Goal: Information Seeking & Learning: Check status

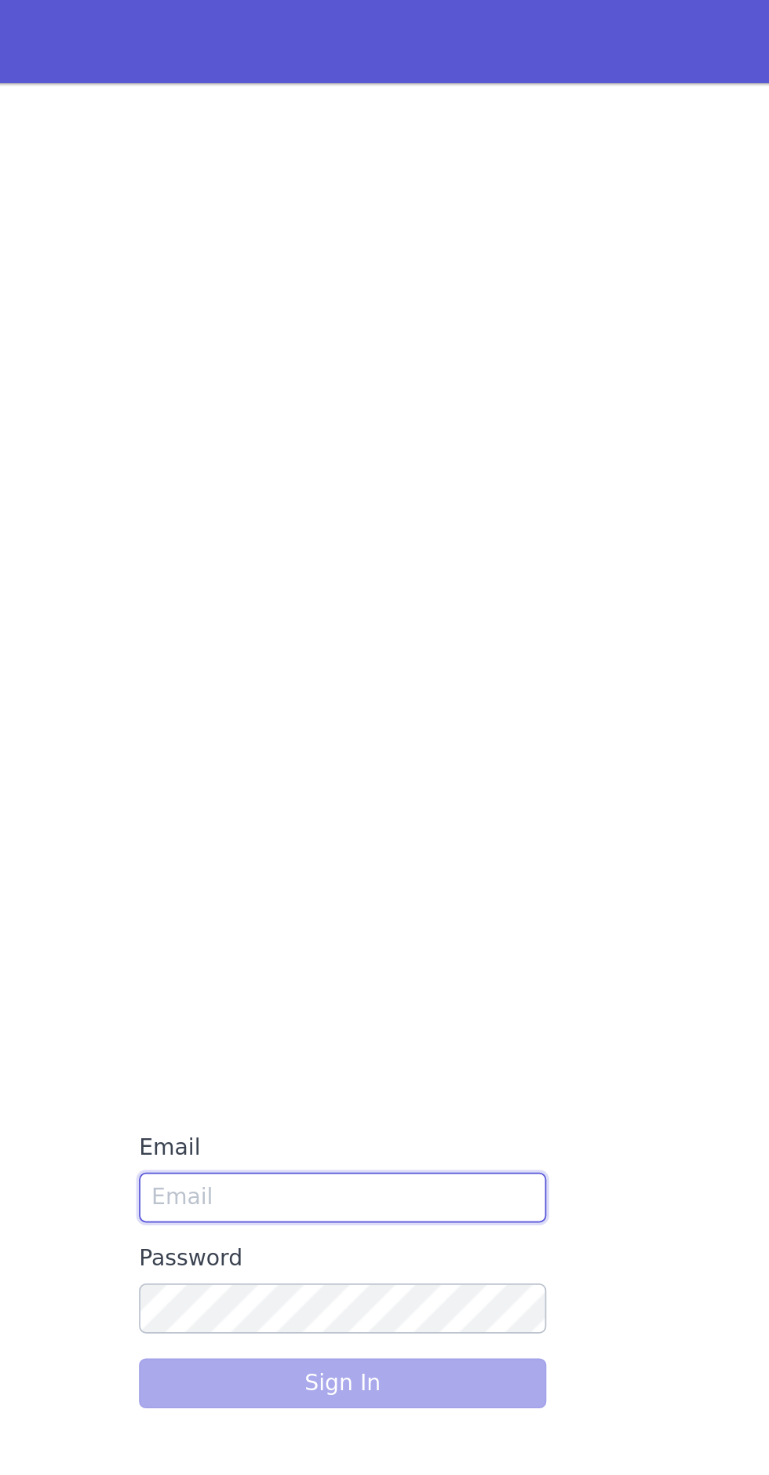
click at [416, 681] on input "Email" at bounding box center [384, 678] width 231 height 28
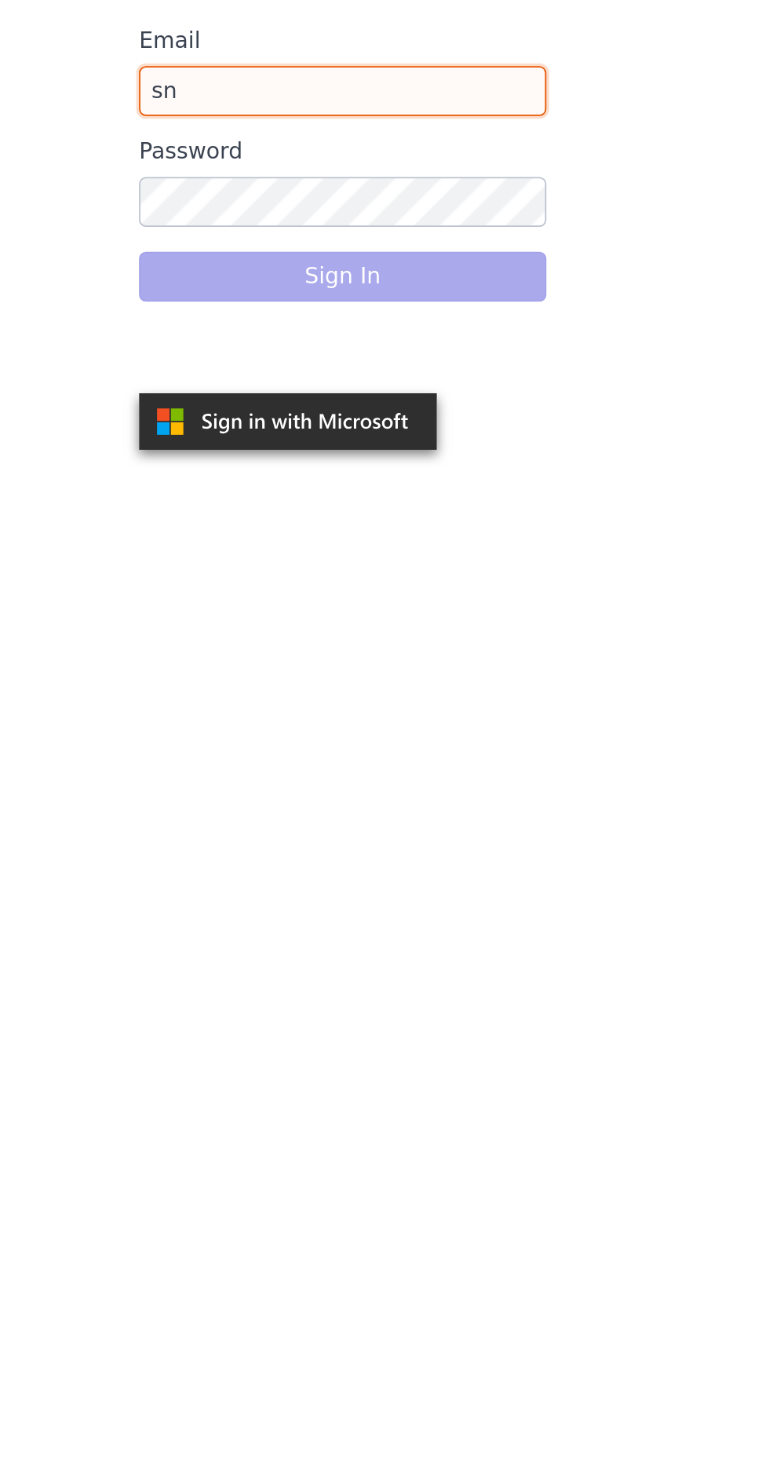
type input "[PERSON_NAME][EMAIL_ADDRESS][PERSON_NAME][DOMAIN_NAME]"
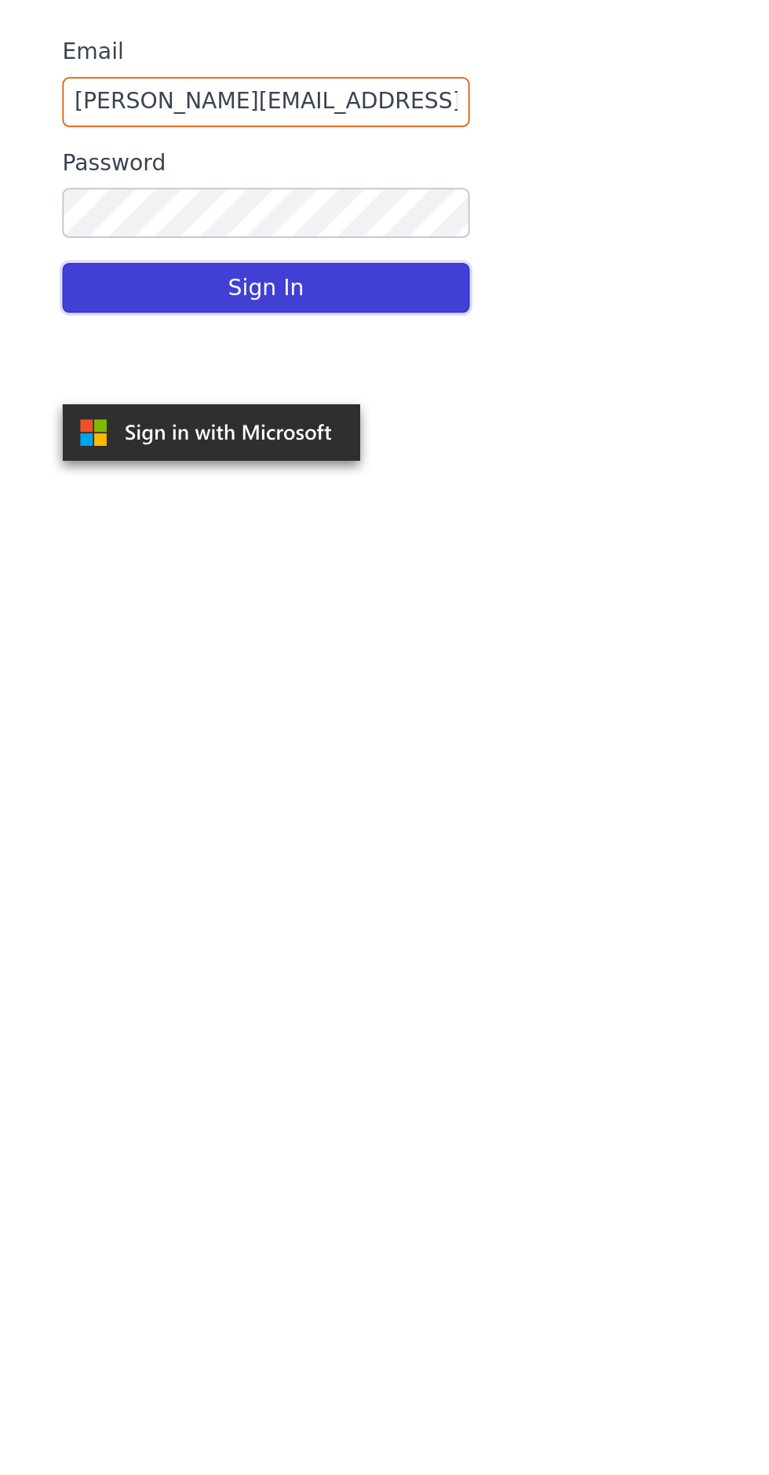
click at [301, 790] on button "Sign In" at bounding box center [384, 783] width 231 height 28
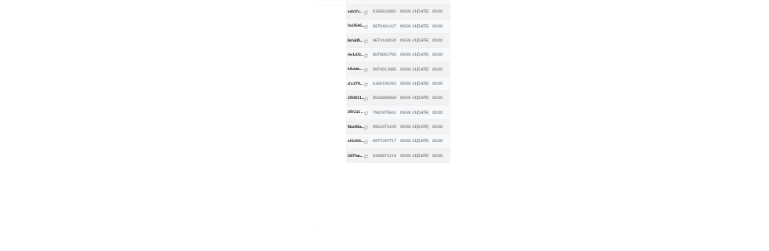
scroll to position [5, 0]
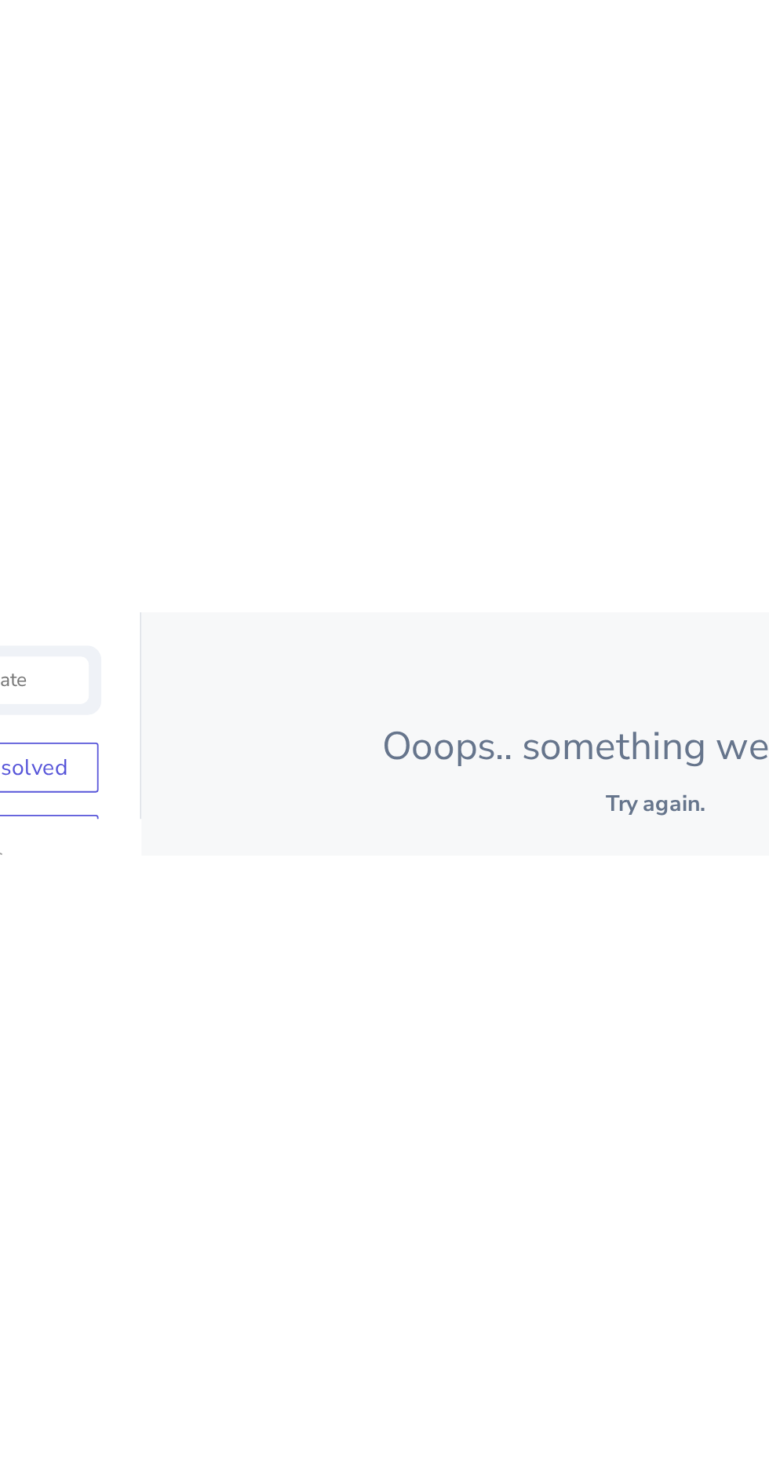
scroll to position [0, 0]
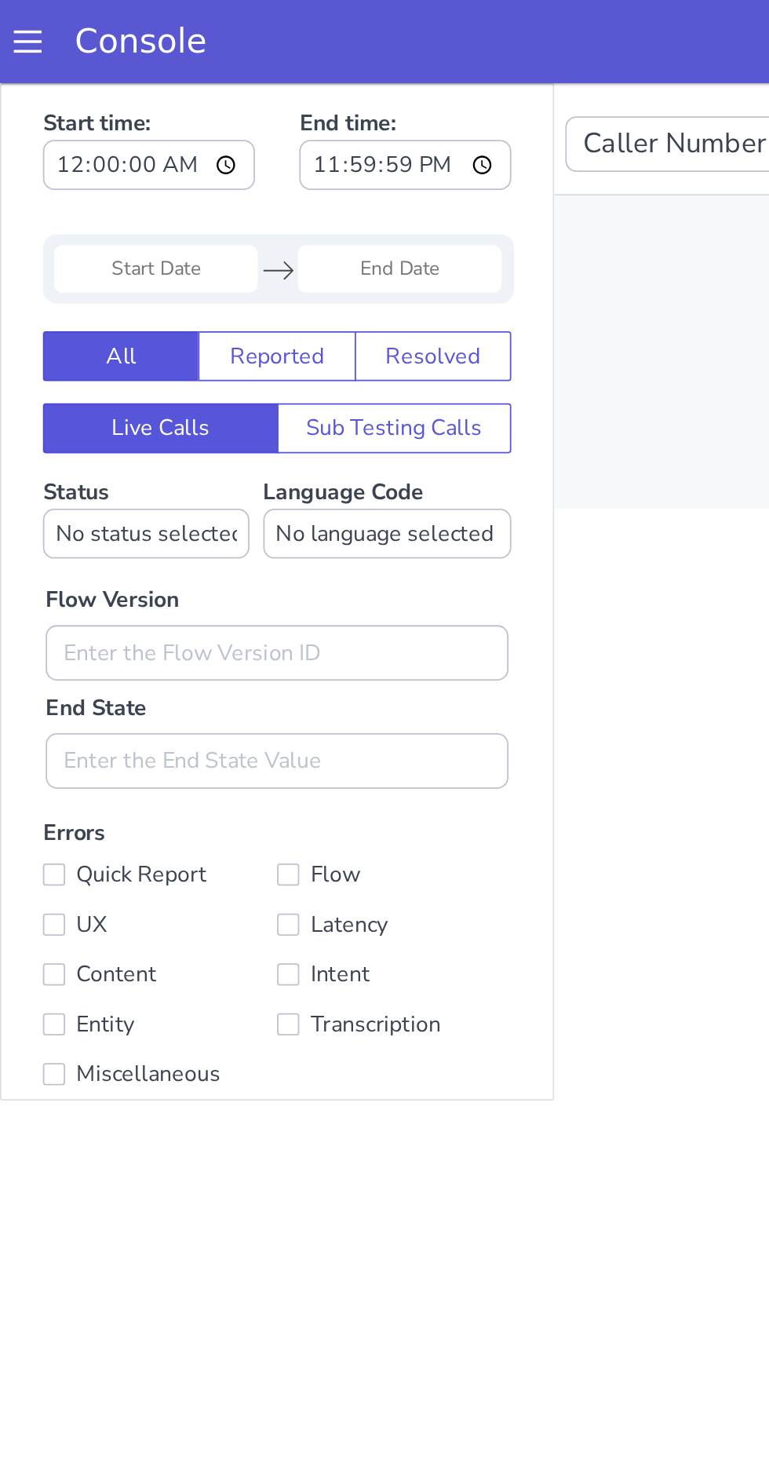
click at [122, 181] on input "Start Date" at bounding box center [88, 187] width 115 height 27
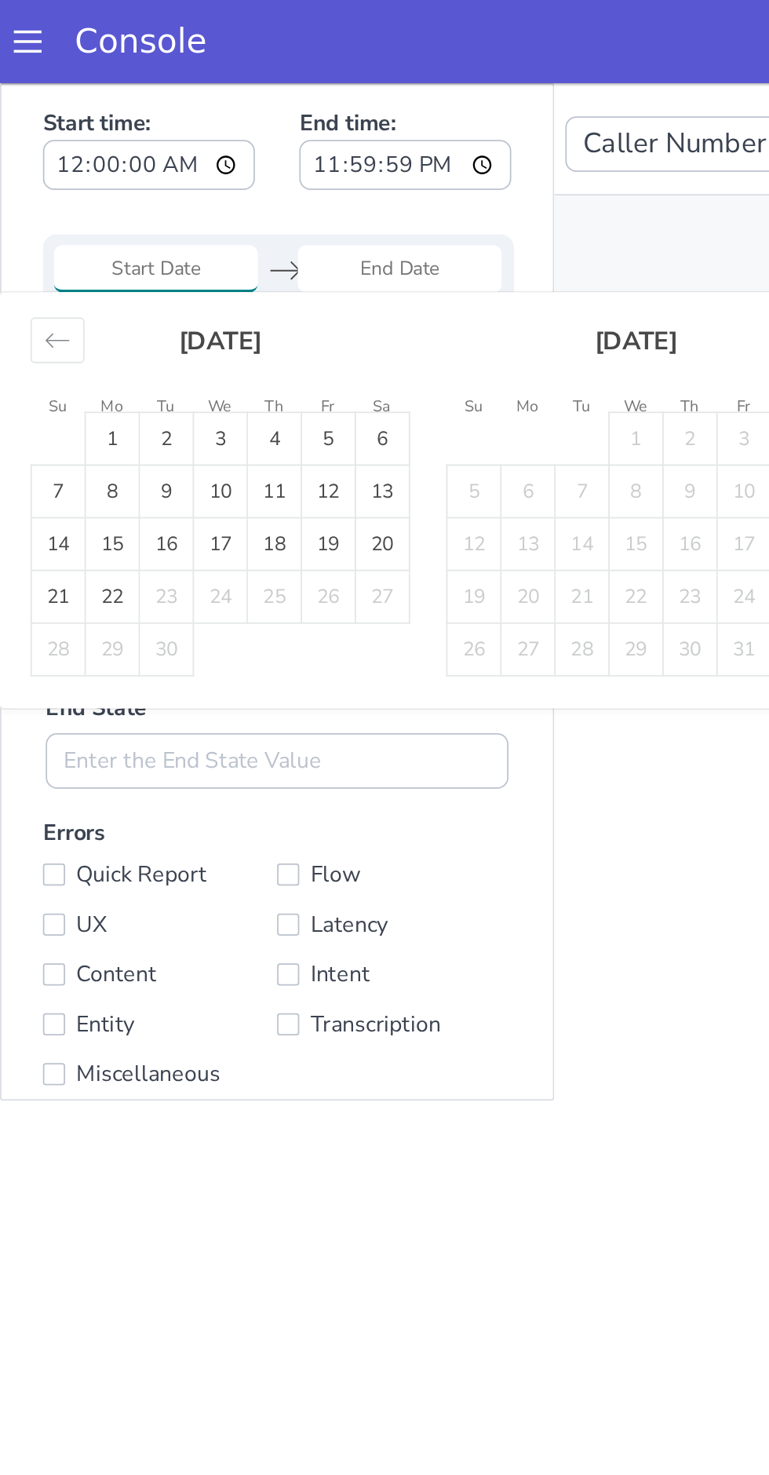
click at [31, 224] on icon "Move backward to switch to the previous month." at bounding box center [32, 228] width 15 height 15
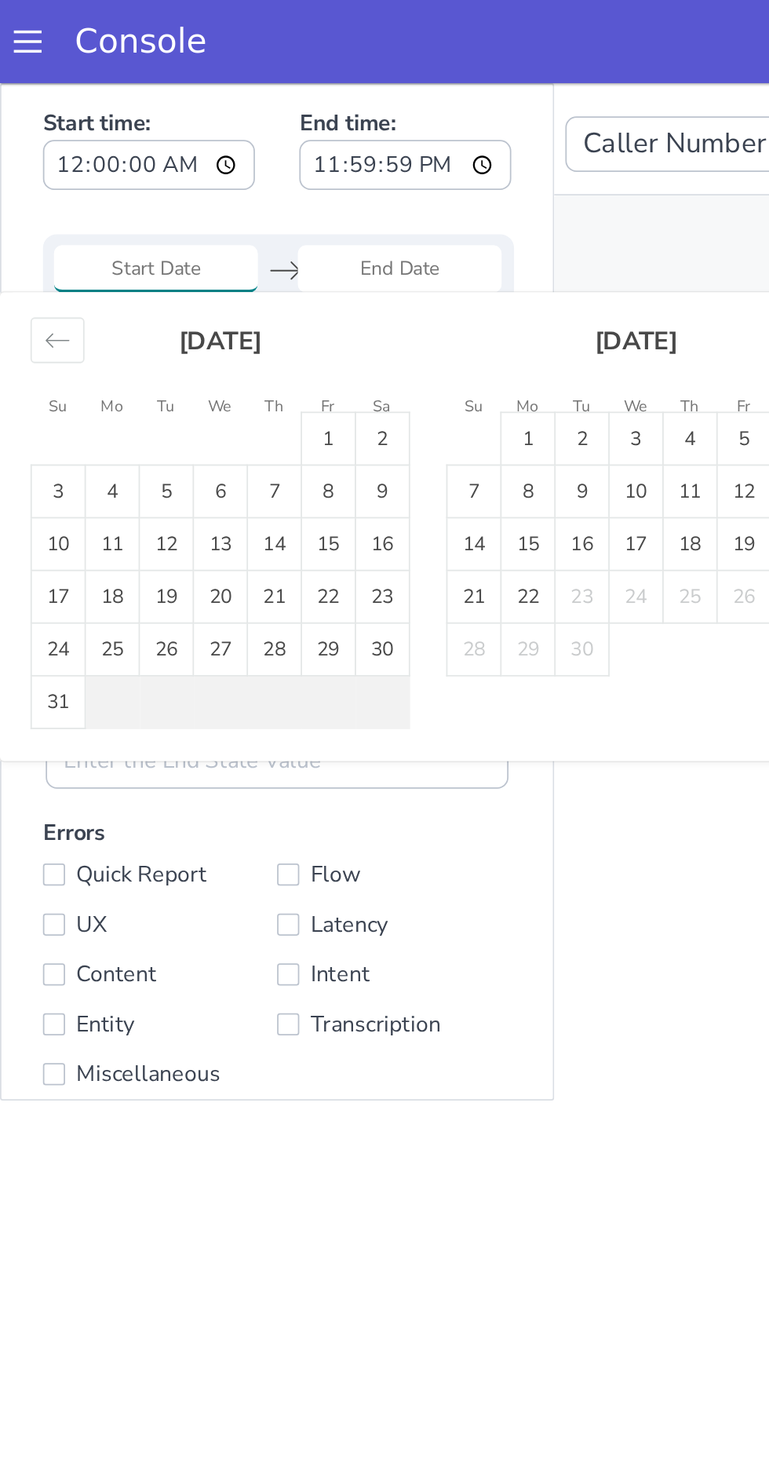
click at [181, 299] on td "8" at bounding box center [186, 314] width 31 height 30
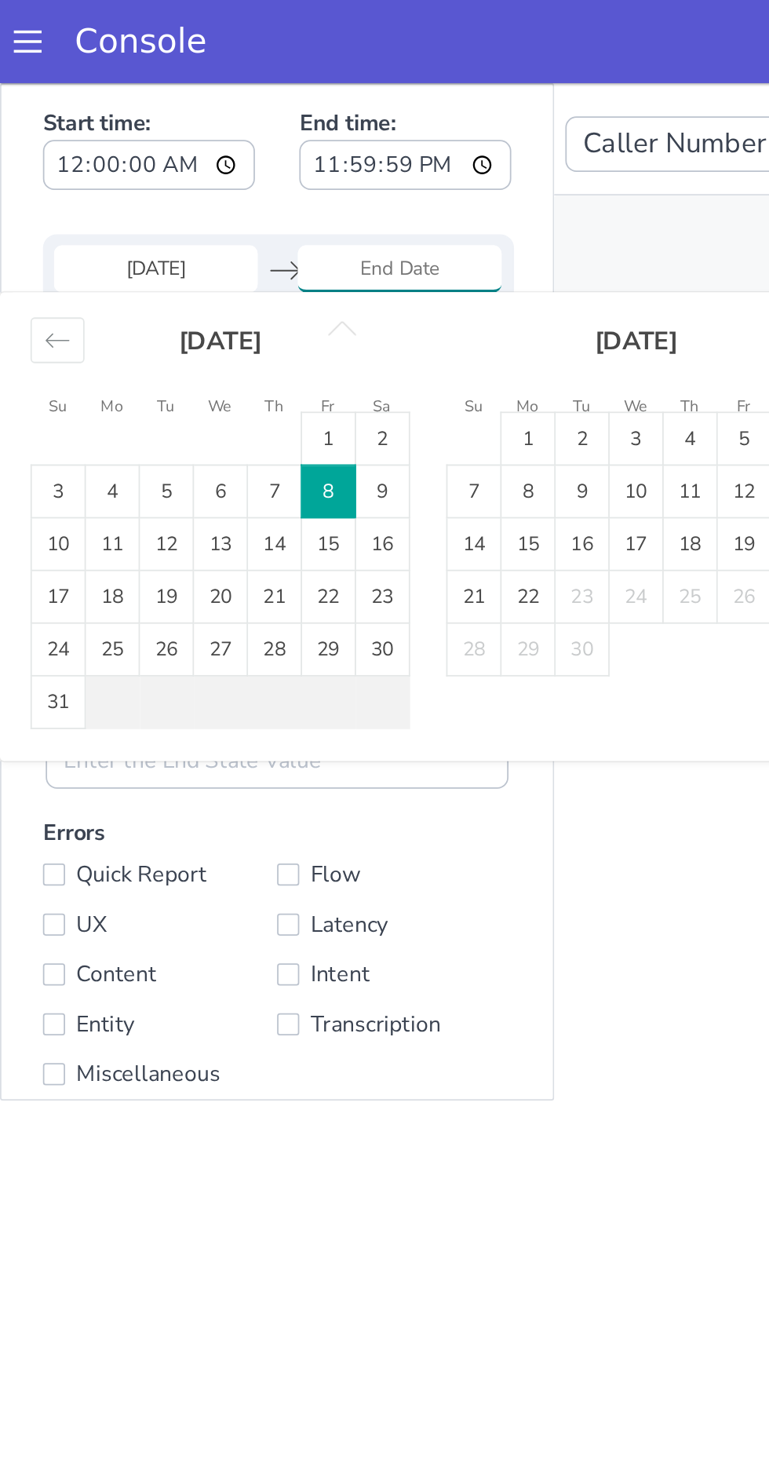
click at [200, 285] on td "1" at bounding box center [186, 284] width 31 height 30
type input "01 Aug 2025"
click at [42, 440] on td "31" at bounding box center [33, 433] width 31 height 30
type input "31 Aug 2025"
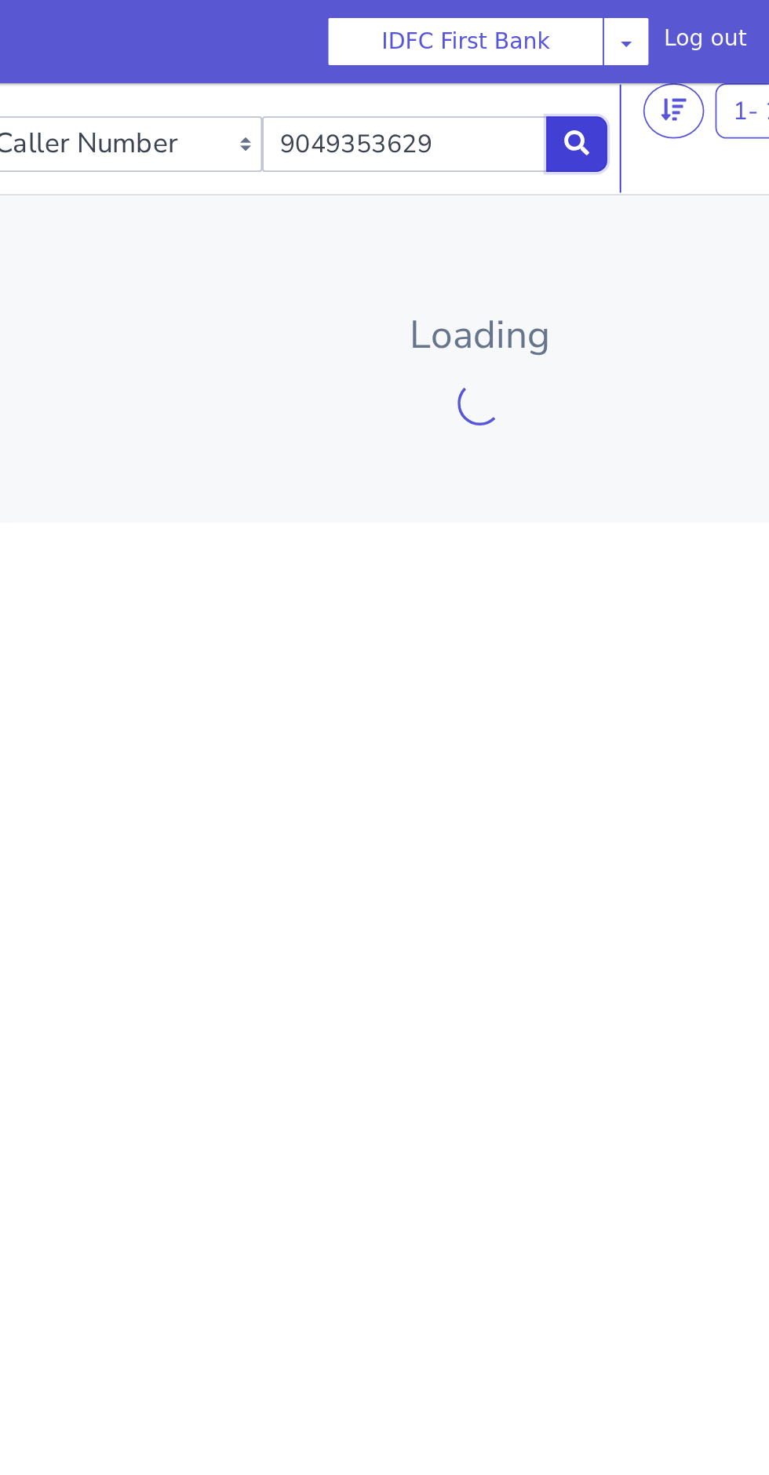
click at [55, 118] on button at bounding box center [71, 116] width 35 height 31
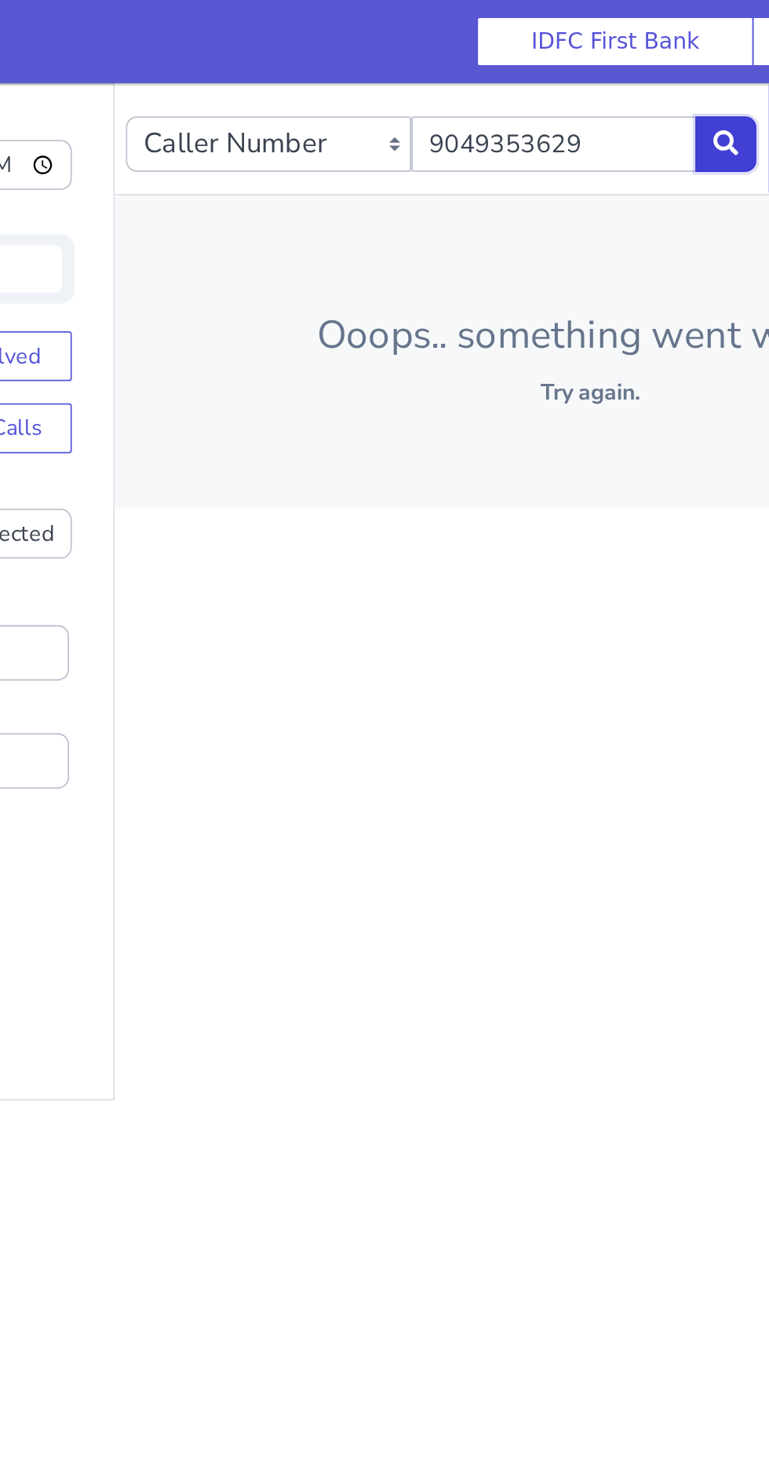
click at [207, 119] on button at bounding box center [221, 116] width 35 height 31
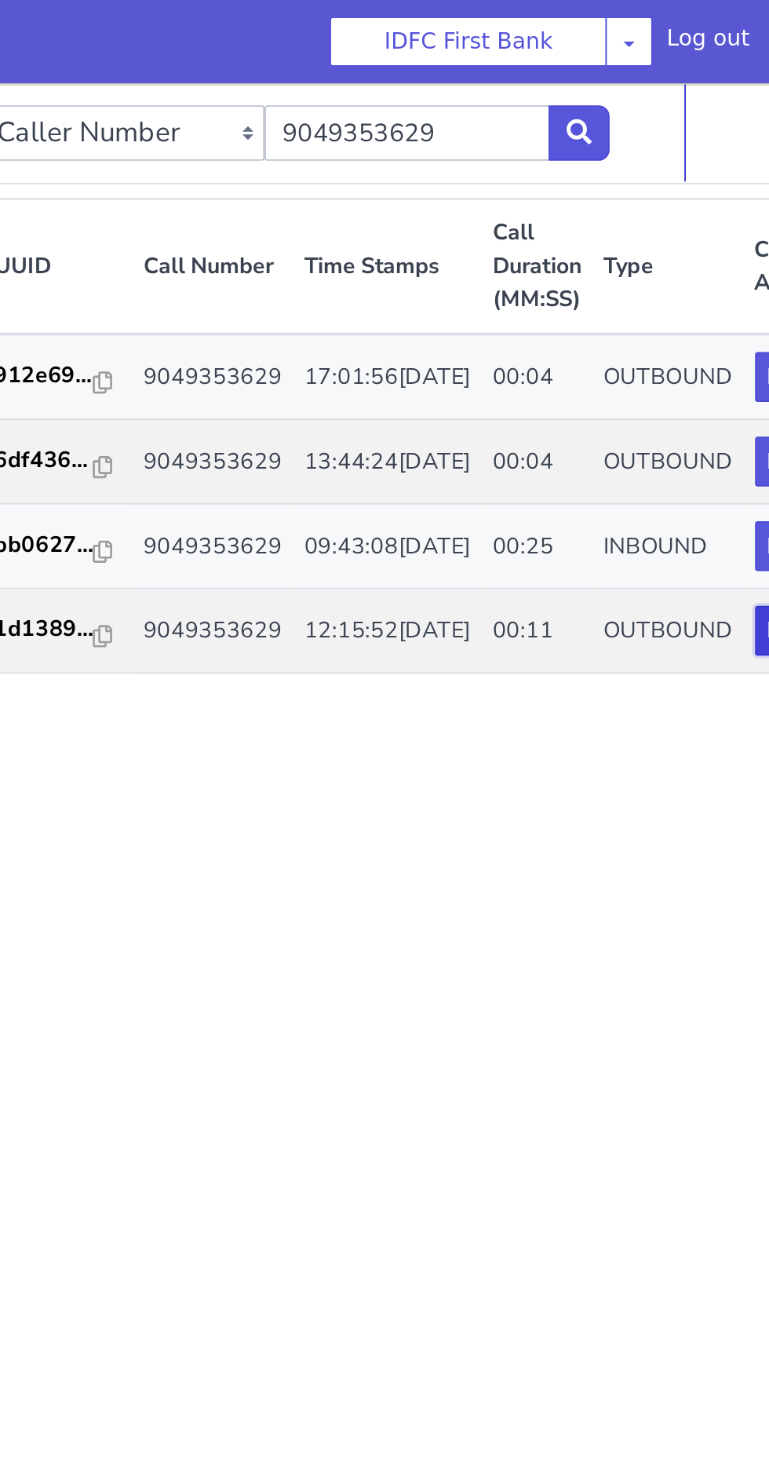
click at [174, 407] on button "Play" at bounding box center [193, 392] width 38 height 28
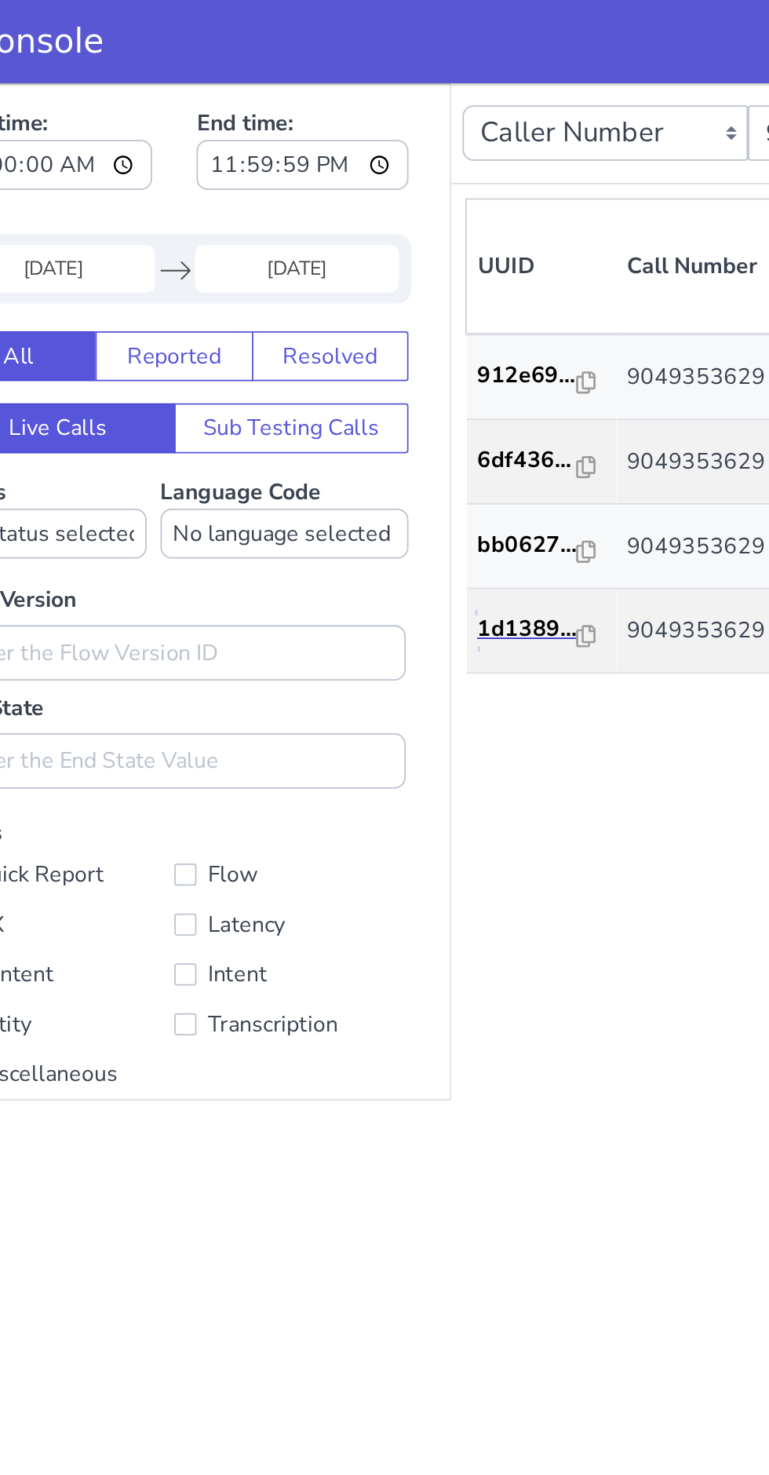
click at [258, 401] on p "1d1389..." at bounding box center [254, 391] width 57 height 19
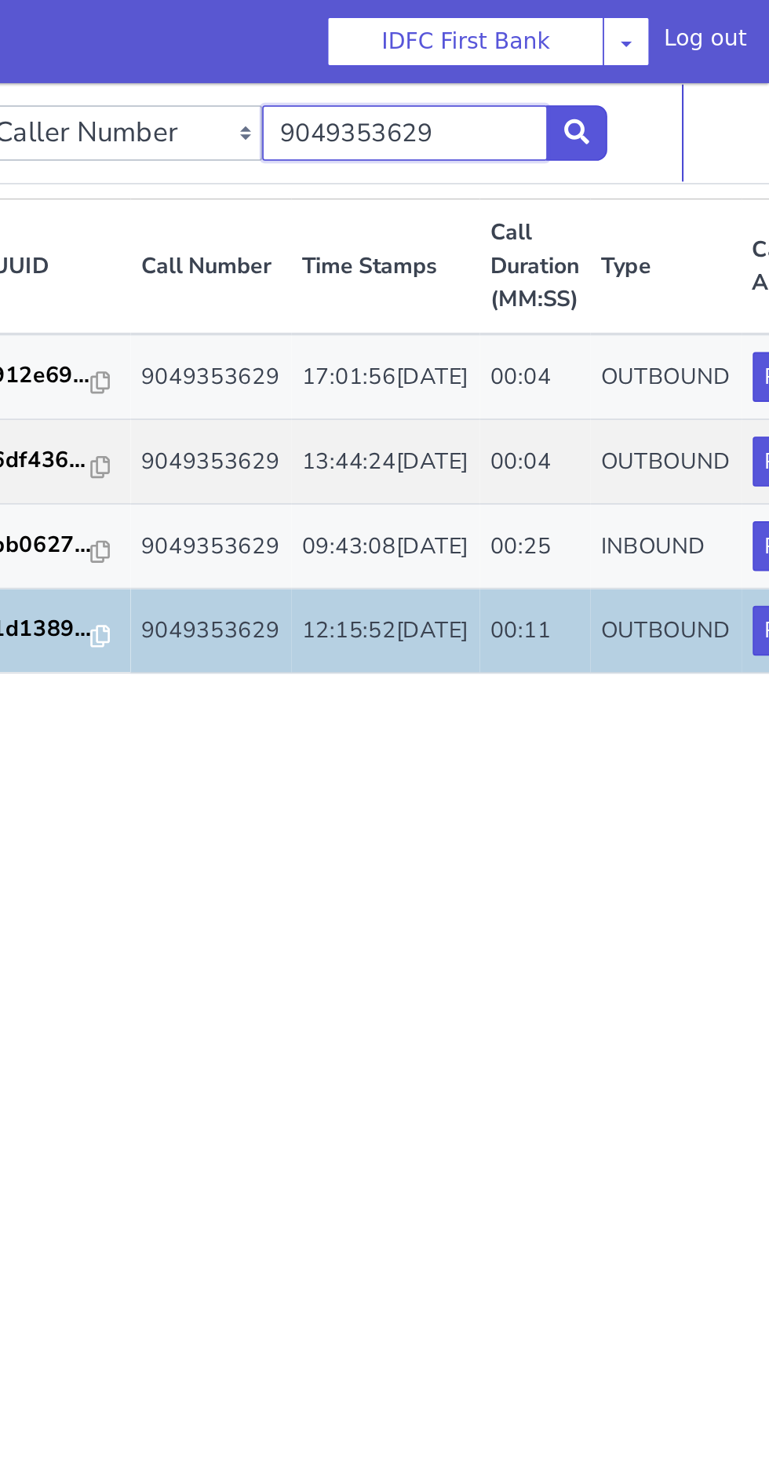
type input "9"
type input "9324044506"
click at [55, 119] on button at bounding box center [71, 110] width 35 height 31
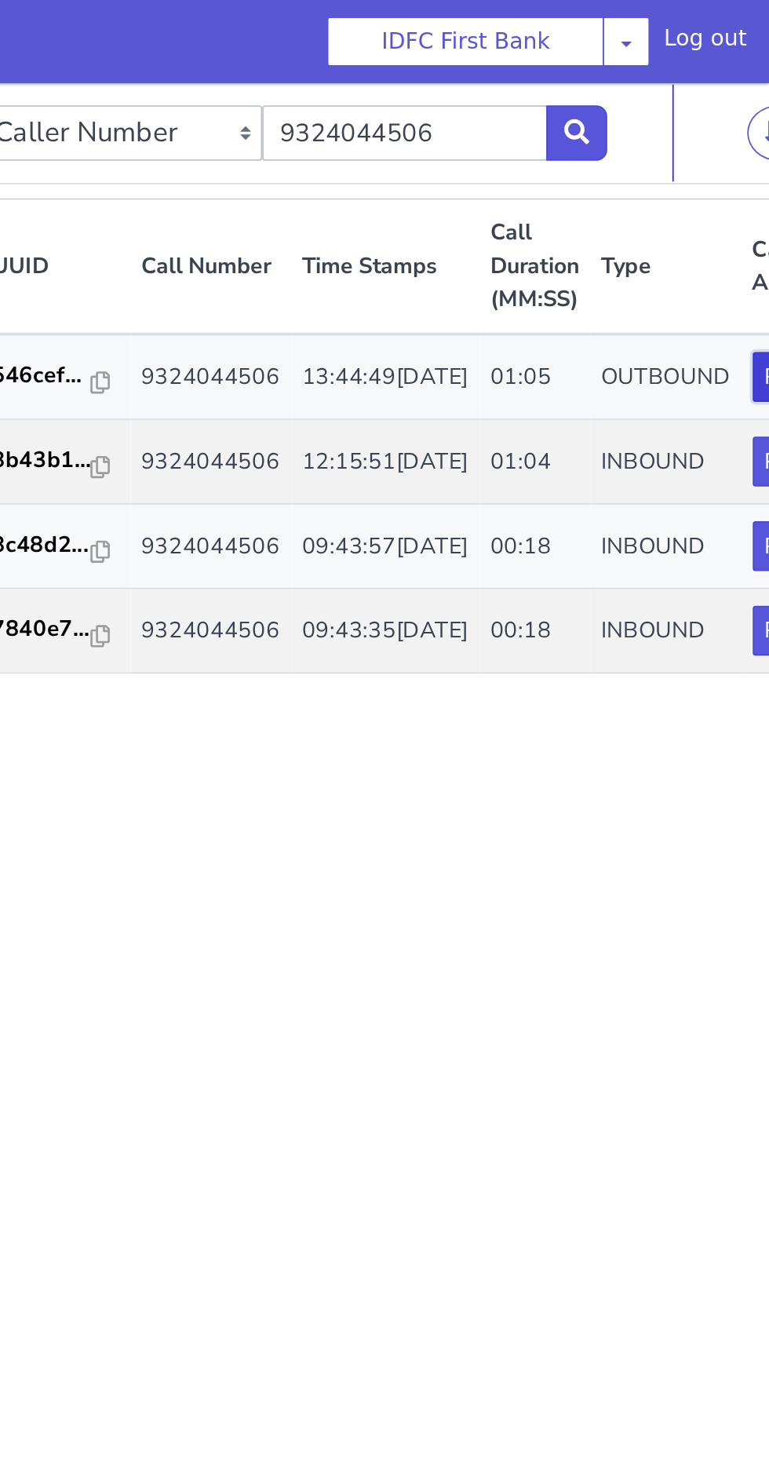
click at [171, 257] on button "Play" at bounding box center [190, 249] width 38 height 28
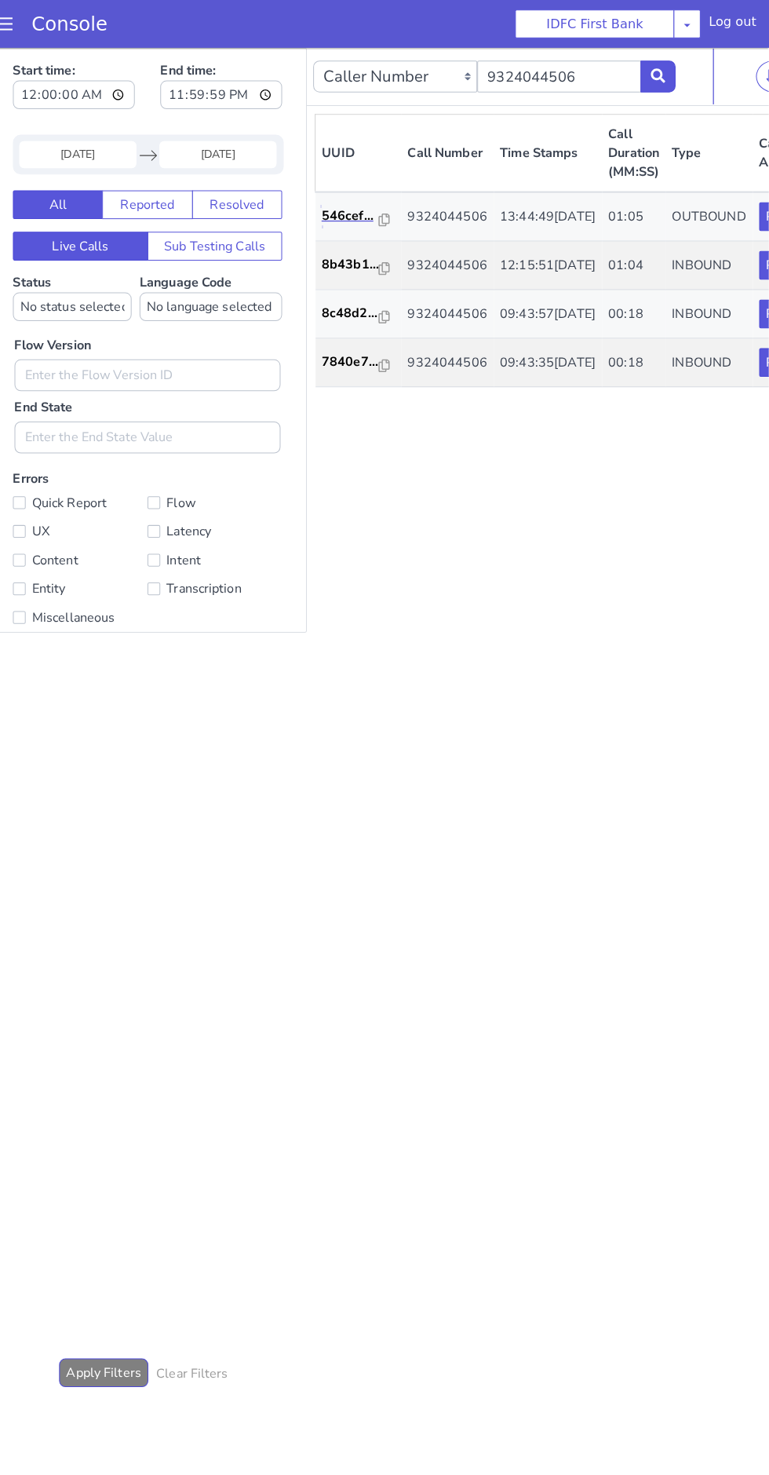
click at [319, 218] on p "546cef..." at bounding box center [346, 212] width 57 height 19
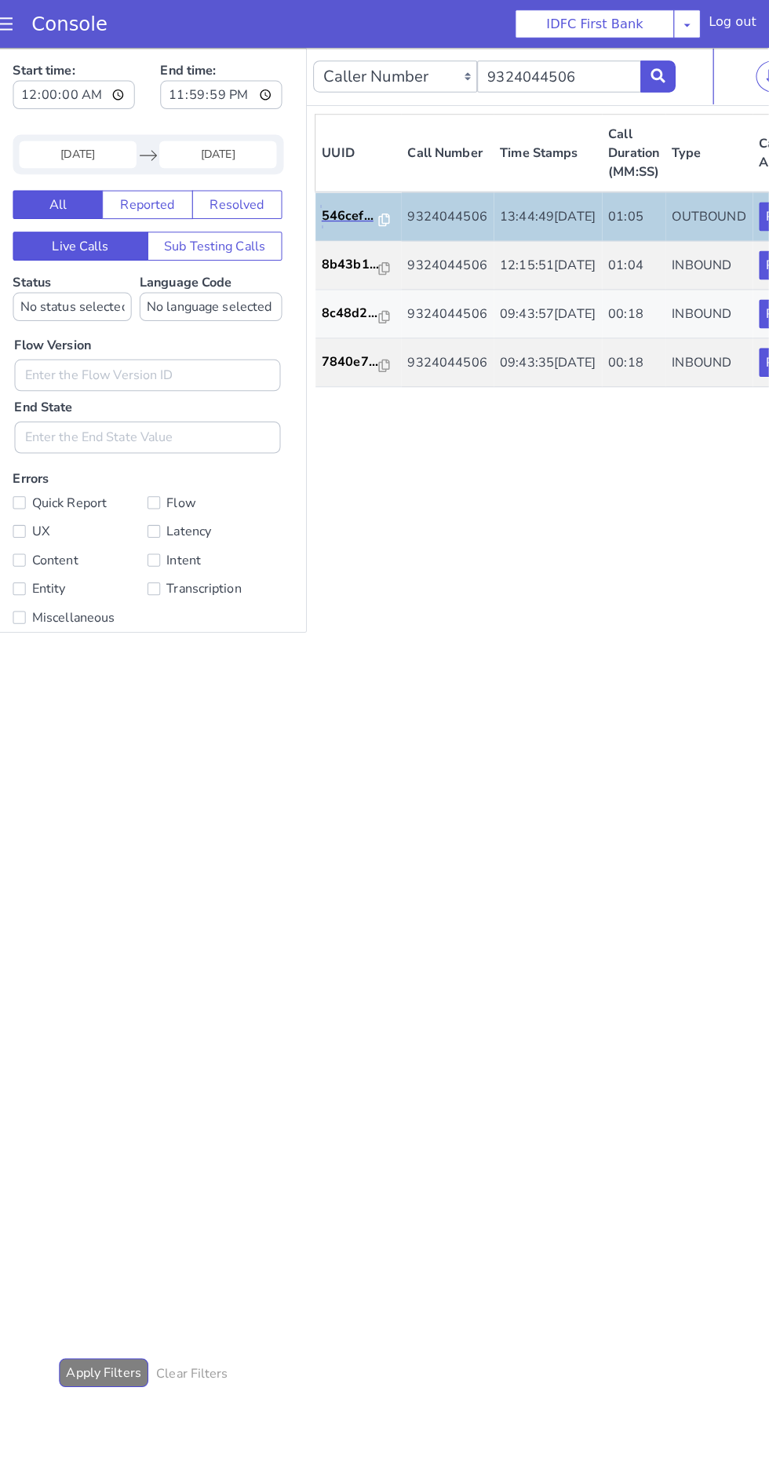
scroll to position [1, 0]
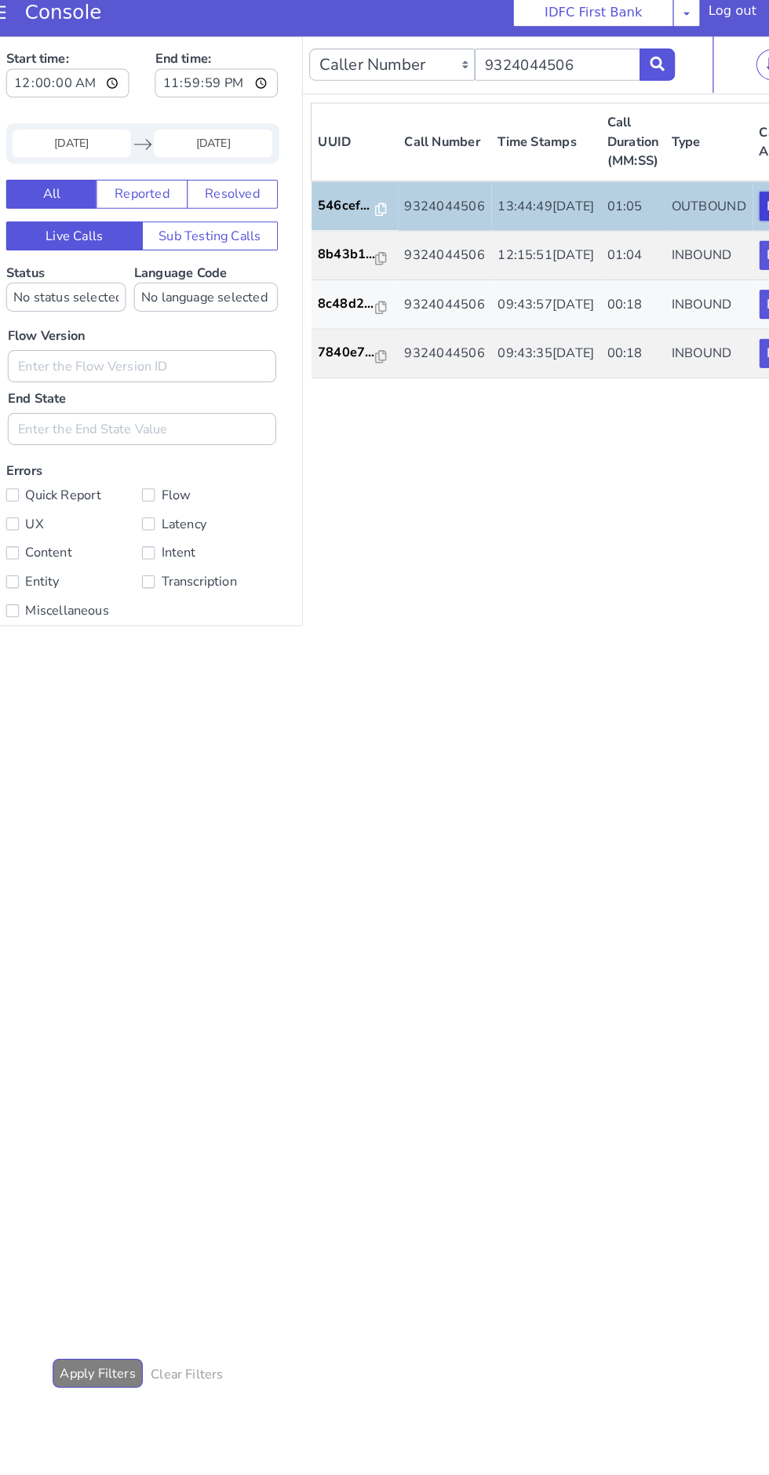
click at [742, 216] on button "Play" at bounding box center [761, 202] width 38 height 28
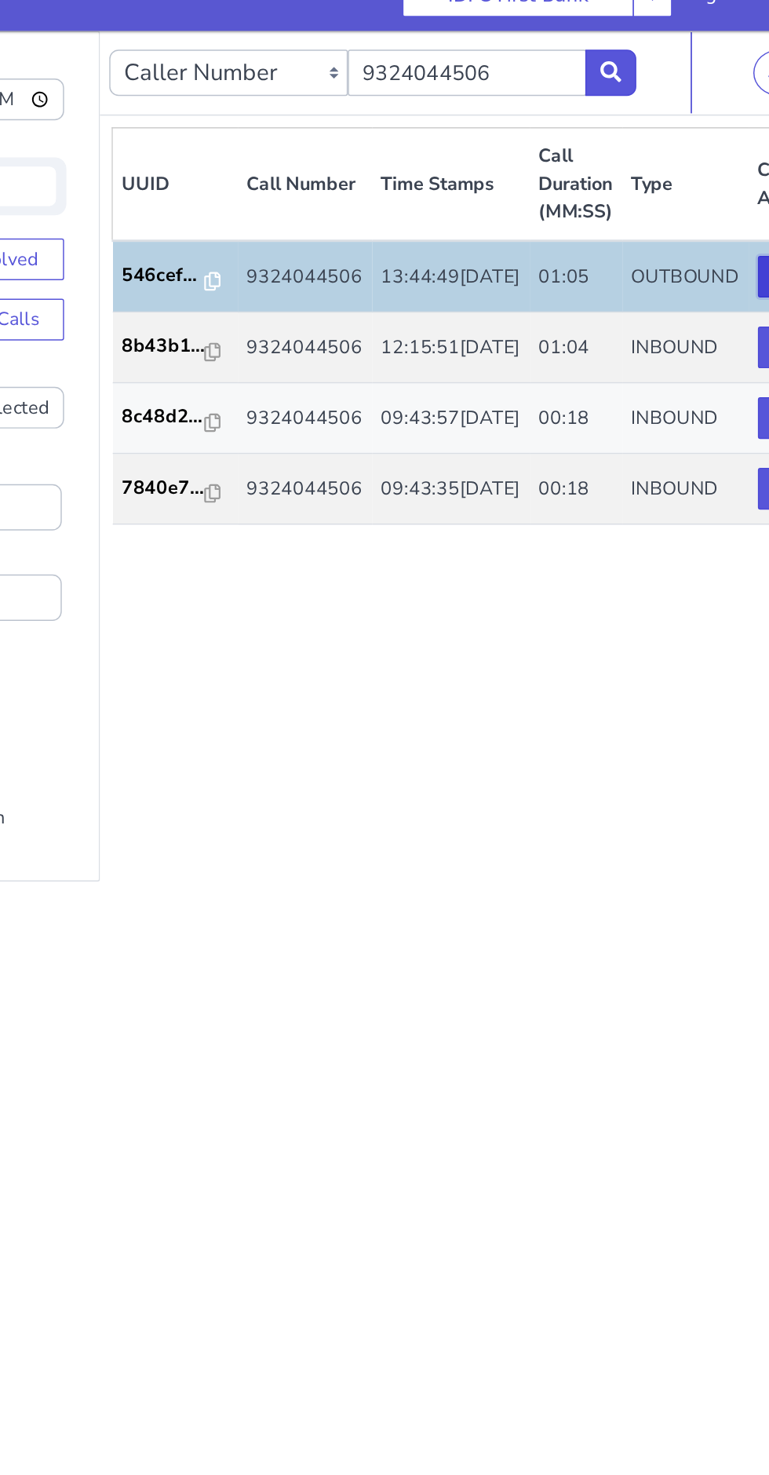
scroll to position [0, 0]
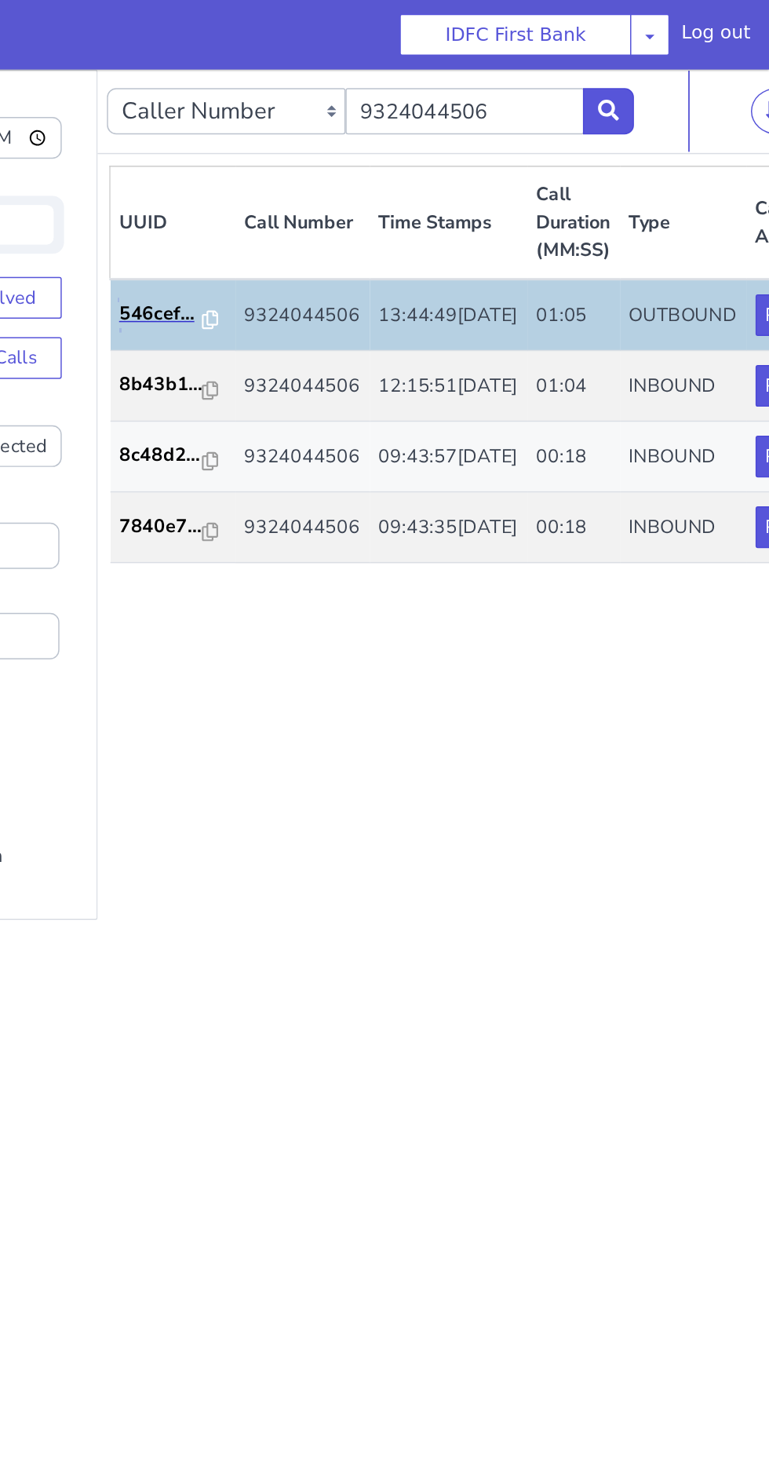
click at [394, 297] on button "Play" at bounding box center [413, 283] width 38 height 28
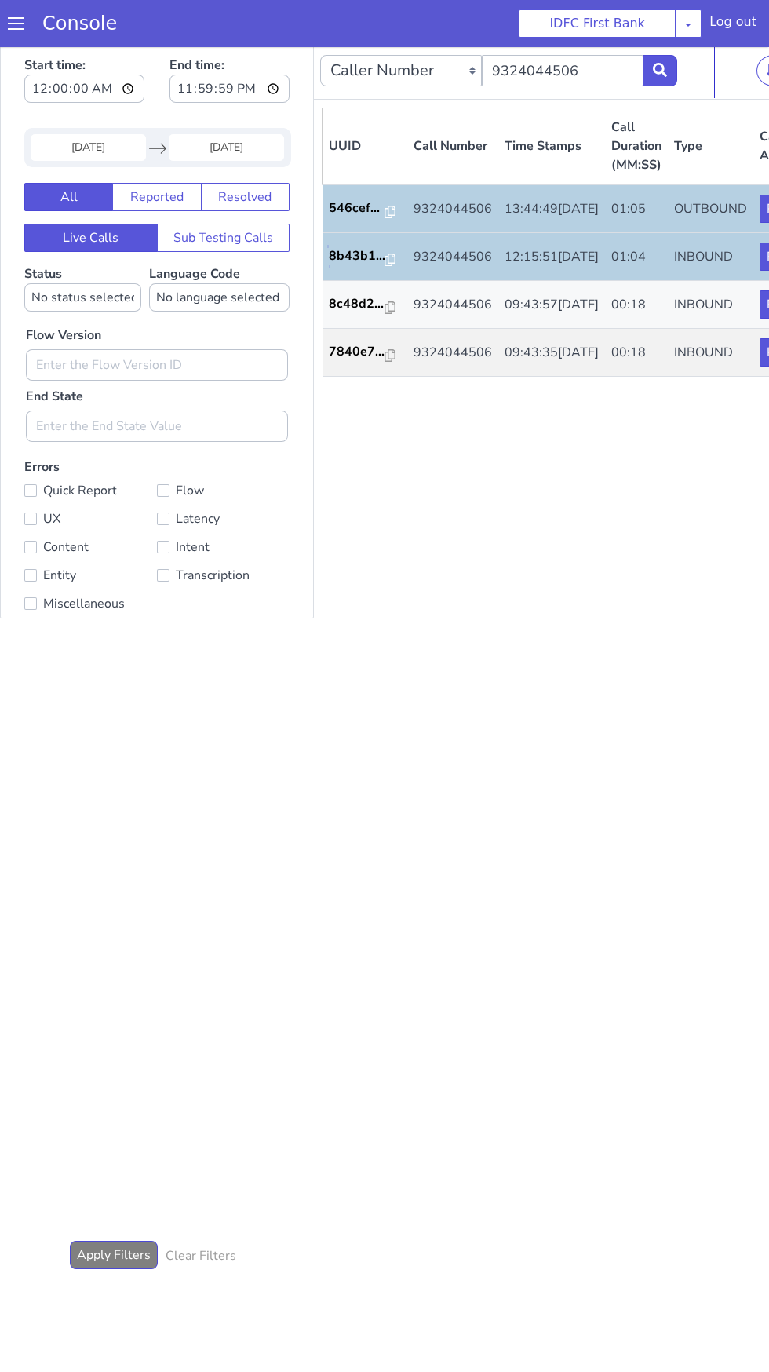
scroll to position [4, 0]
click at [114, 26] on link "Console" at bounding box center [80, 24] width 112 height 22
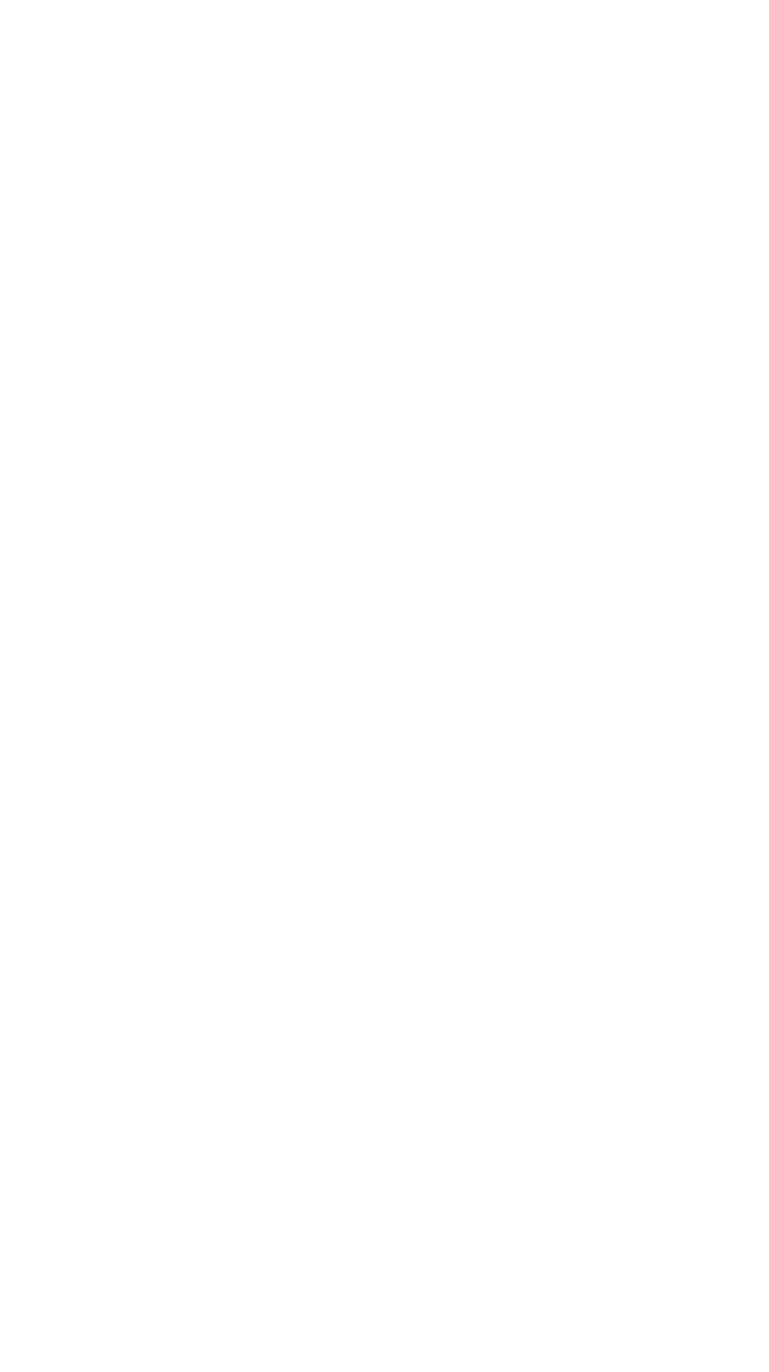
scroll to position [4, 0]
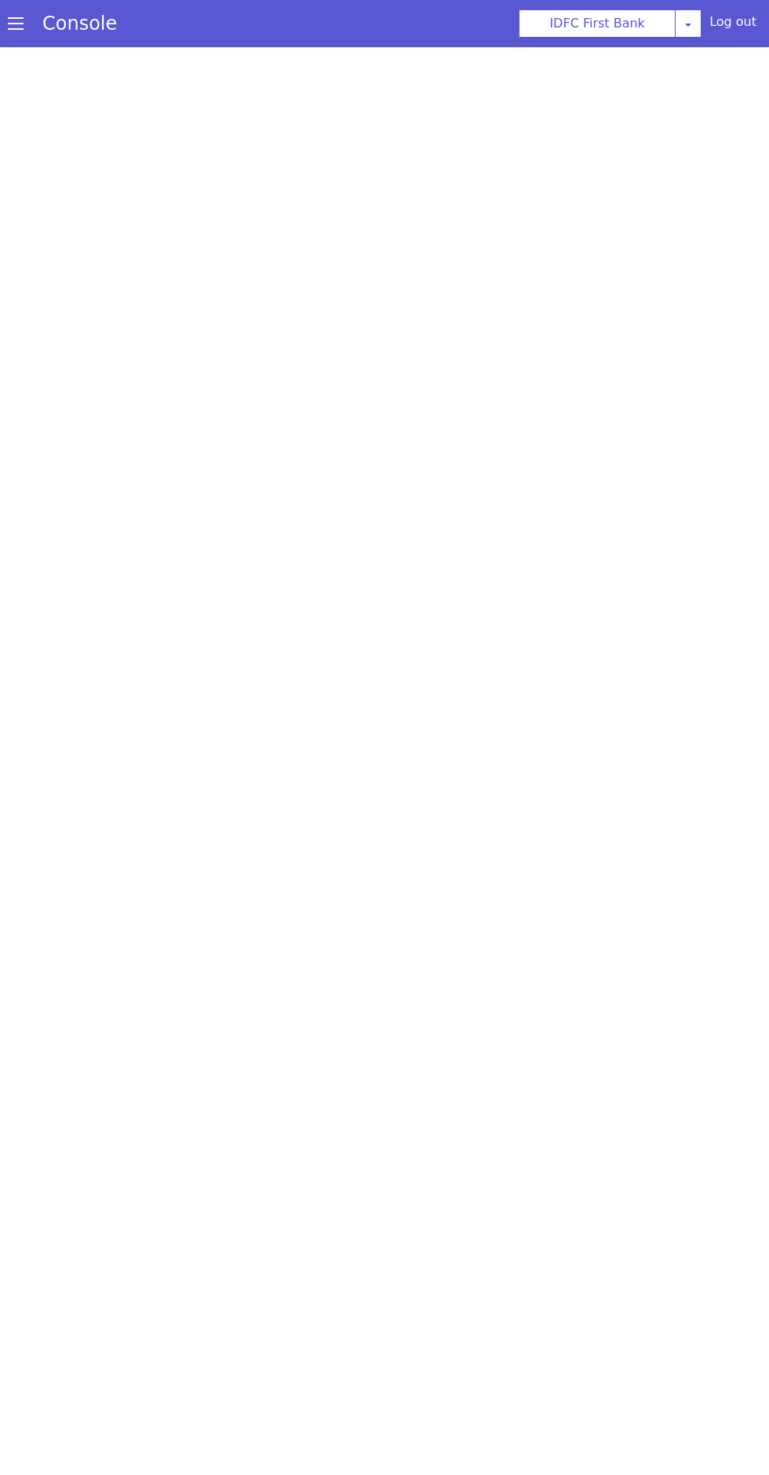
scroll to position [5, 0]
